Goal: Obtain resource: Obtain resource

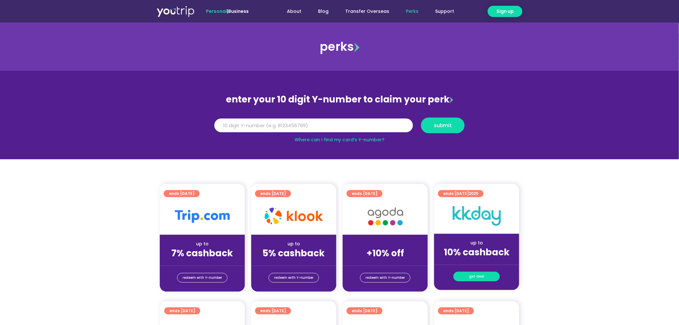
click at [484, 276] on link "get deal" at bounding box center [477, 277] width 47 height 10
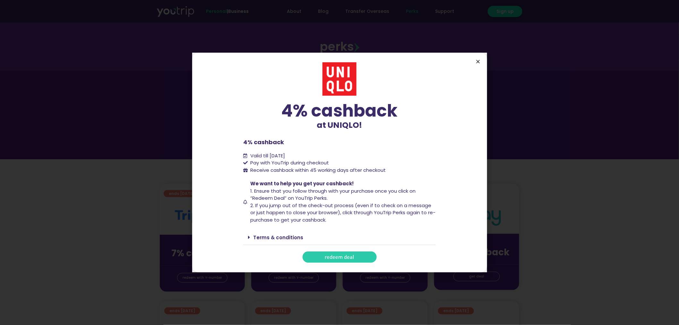
click at [476, 61] on icon "Close" at bounding box center [478, 61] width 5 height 5
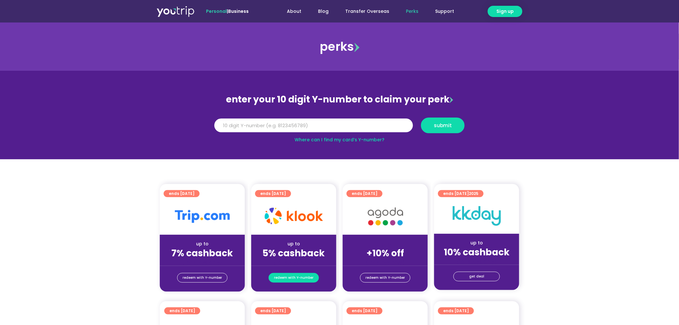
click at [295, 277] on span "redeem with Y-number" at bounding box center [293, 277] width 39 height 9
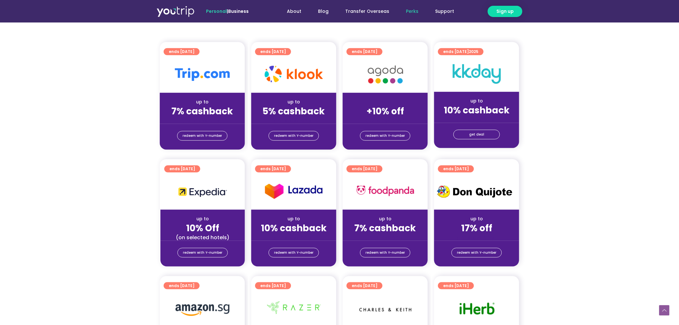
scroll to position [35, 0]
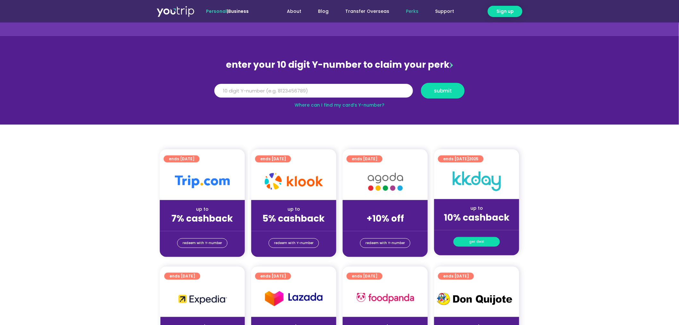
click at [485, 243] on link "get deal" at bounding box center [477, 242] width 47 height 10
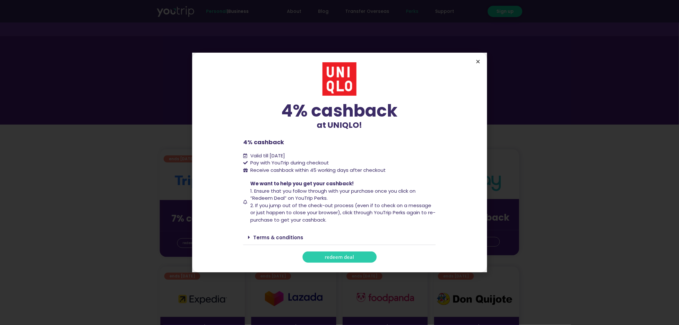
click at [476, 60] on div "4% cashback at UNIQLO! 4% cashback at UNIQLO! 4% cashback Valid till [DATE] Pay…" at bounding box center [339, 163] width 295 height 220
click at [477, 63] on icon "Close" at bounding box center [478, 61] width 5 height 5
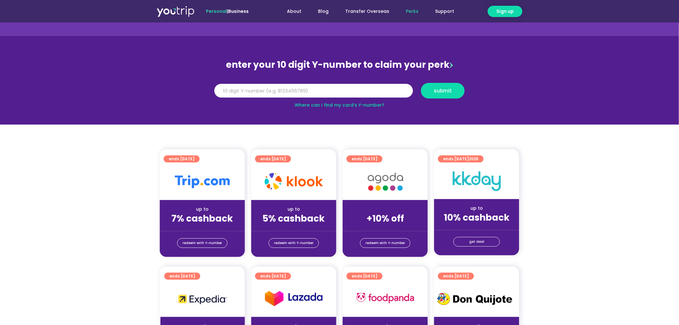
click at [493, 185] on img at bounding box center [477, 181] width 48 height 20
click at [472, 242] on span "get deal" at bounding box center [476, 241] width 15 height 9
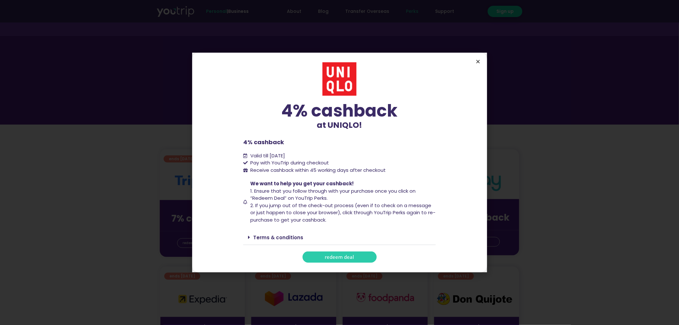
click at [480, 62] on icon "Close" at bounding box center [478, 61] width 5 height 5
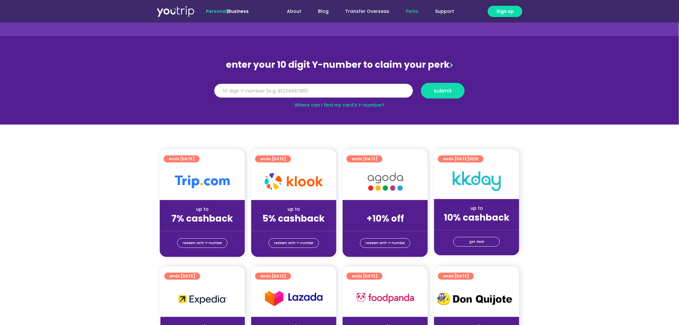
click at [477, 163] on div at bounding box center [476, 181] width 85 height 36
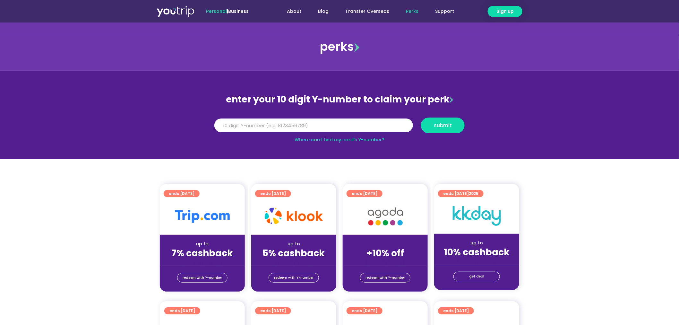
click at [476, 211] on img at bounding box center [477, 216] width 48 height 20
click at [323, 128] on input "Y Number" at bounding box center [313, 125] width 199 height 14
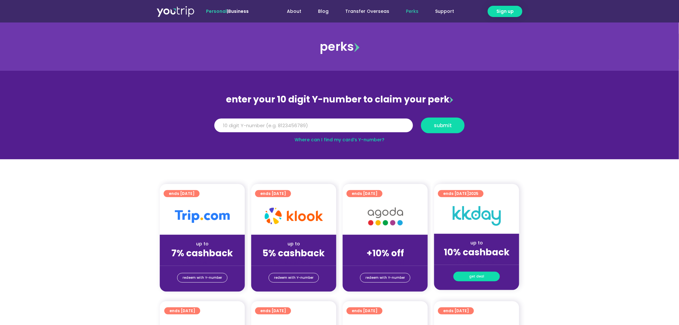
click at [473, 275] on span "get deal" at bounding box center [476, 276] width 15 height 9
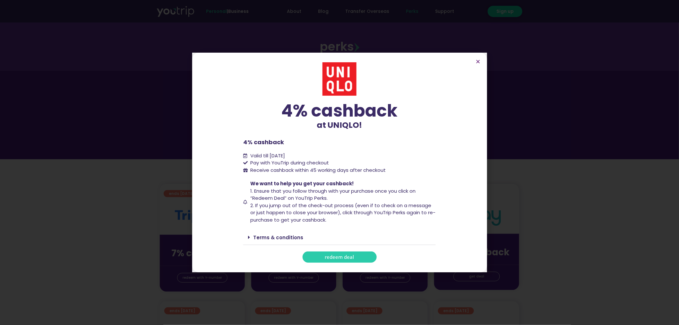
click at [480, 58] on section "4% cashback at UNIQLO! 4% cashback at UNIQLO! 4% cashback Valid till [DATE] Pay…" at bounding box center [339, 163] width 295 height 220
click at [477, 62] on icon "Close" at bounding box center [478, 61] width 5 height 5
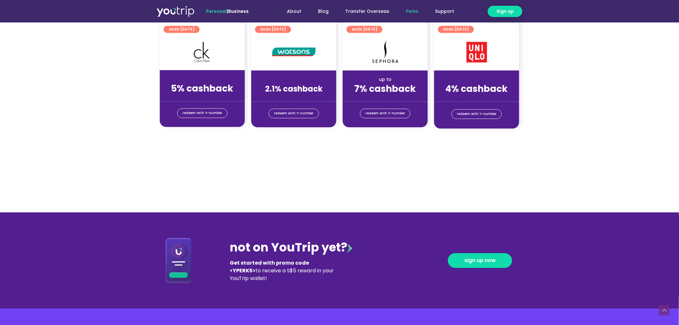
scroll to position [535, 0]
